Goal: Navigation & Orientation: Find specific page/section

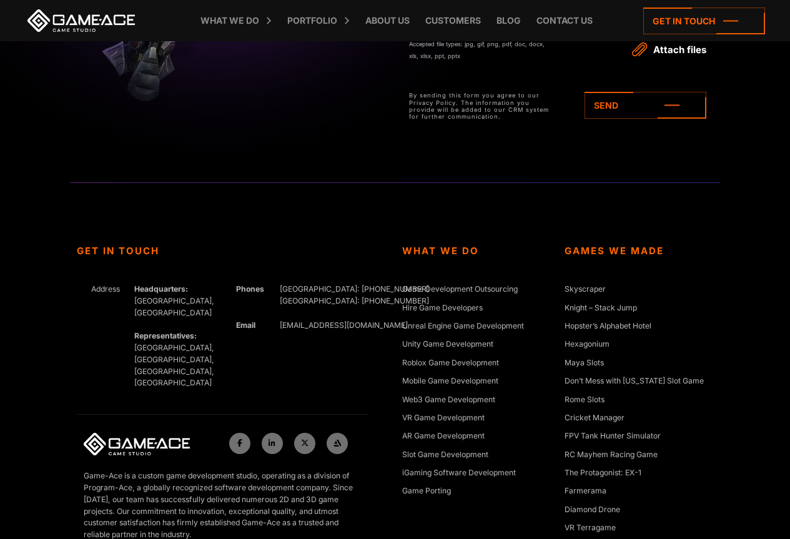
scroll to position [5680, 0]
